Goal: Information Seeking & Learning: Learn about a topic

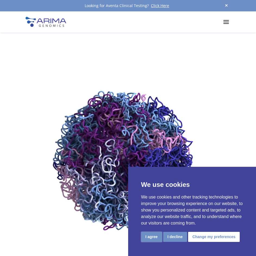
click at [155, 239] on button "I agree" at bounding box center [151, 237] width 21 height 10
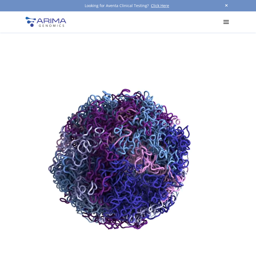
click at [221, 26] on div "Products Clinical Services Aventa FusionPlus Aventa Lymphoma Research Products …" at bounding box center [128, 21] width 205 height 21
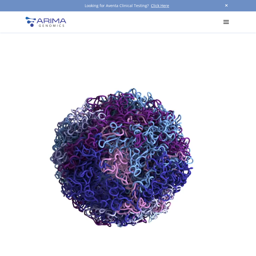
click at [227, 4] on span at bounding box center [226, 5] width 8 height 7
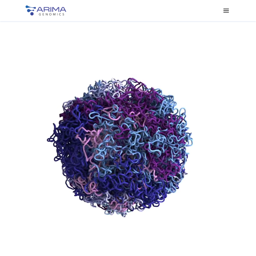
click at [228, 13] on span at bounding box center [226, 10] width 9 height 9
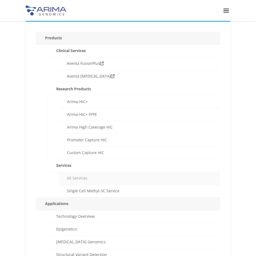
click at [82, 181] on link "All Services" at bounding box center [139, 178] width 161 height 13
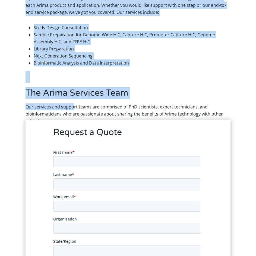
scroll to position [195, 0]
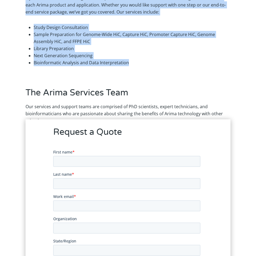
drag, startPoint x: 27, startPoint y: 71, endPoint x: 132, endPoint y: 63, distance: 105.3
click at [132, 63] on div "Services Arima Services Let our scientists share their years of expertise in sa…" at bounding box center [128, 255] width 256 height 859
copy div "Arima Services Let our scientists share their years of expertise in sample prep…"
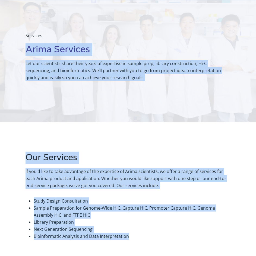
scroll to position [0, 0]
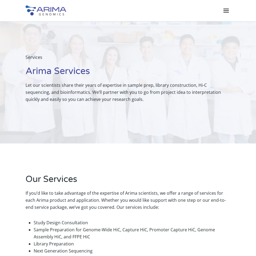
click at [226, 12] on span at bounding box center [226, 10] width 9 height 9
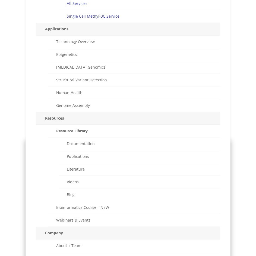
scroll to position [174, 0]
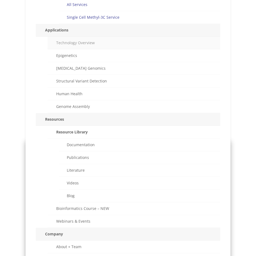
click at [81, 42] on link "Technology Overview" at bounding box center [133, 43] width 173 height 13
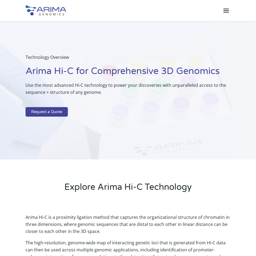
click at [226, 12] on span at bounding box center [226, 10] width 9 height 9
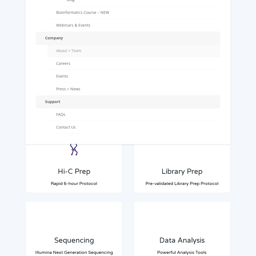
scroll to position [369, 0]
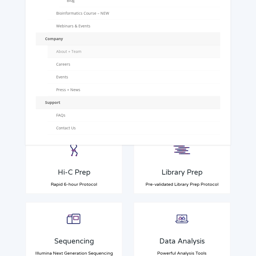
click at [71, 53] on link "About + Team" at bounding box center [133, 51] width 173 height 13
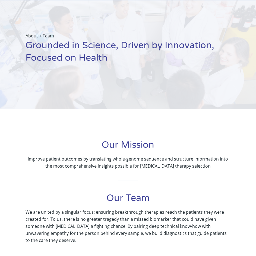
scroll to position [22, 0]
drag, startPoint x: 61, startPoint y: 167, endPoint x: 119, endPoint y: 166, distance: 57.8
click at [119, 166] on p "Improve patient outcomes by translating whole-genome sequence and structure inf…" at bounding box center [128, 162] width 205 height 14
copy p "most comprehensive insights"
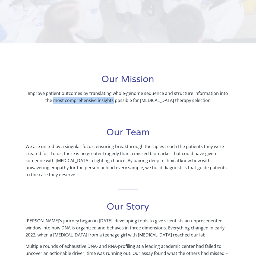
scroll to position [87, 0]
